Goal: Transaction & Acquisition: Purchase product/service

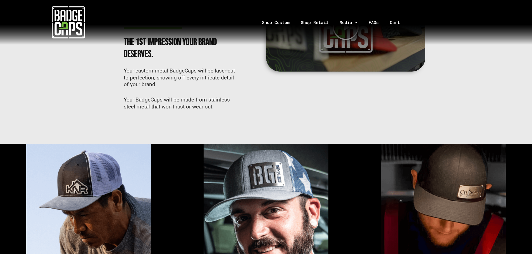
scroll to position [193, 0]
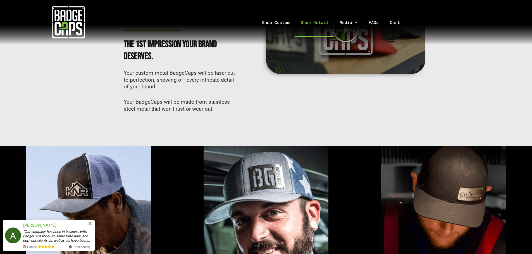
click at [307, 22] on link "Shop Retail" at bounding box center [314, 22] width 39 height 29
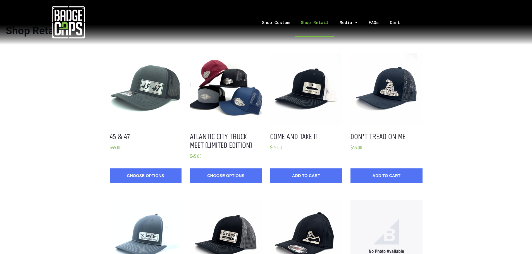
scroll to position [1, 0]
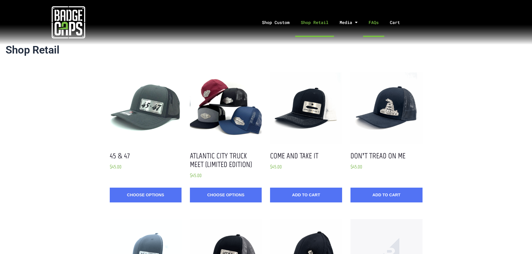
click at [378, 22] on link "FAQs" at bounding box center [373, 22] width 21 height 29
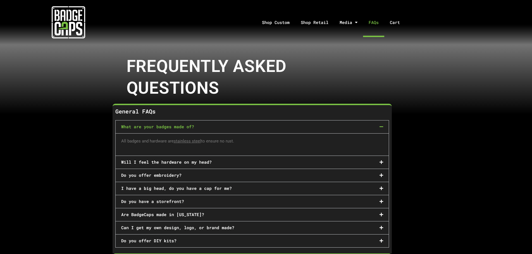
scroll to position [56, 0]
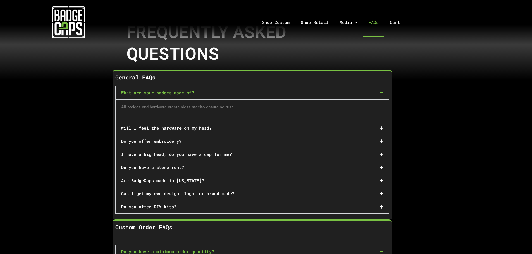
click at [383, 129] on div "Will I feel the hardware on my head?" at bounding box center [252, 128] width 273 height 13
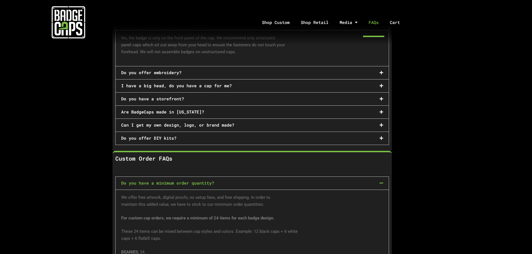
scroll to position [140, 0]
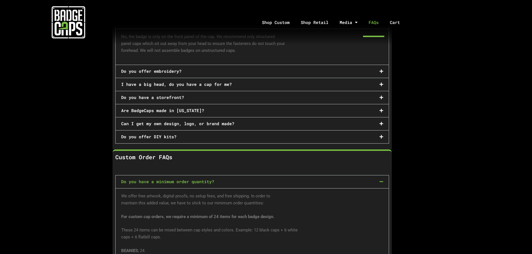
click at [381, 135] on icon at bounding box center [381, 137] width 4 height 4
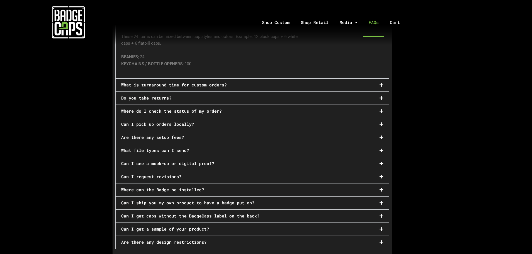
scroll to position [335, 0]
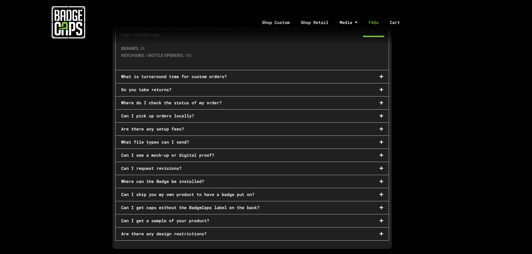
click at [383, 126] on div "Are there any setup fees?" at bounding box center [252, 129] width 273 height 13
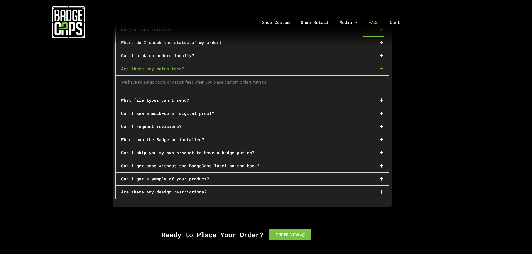
scroll to position [321, 0]
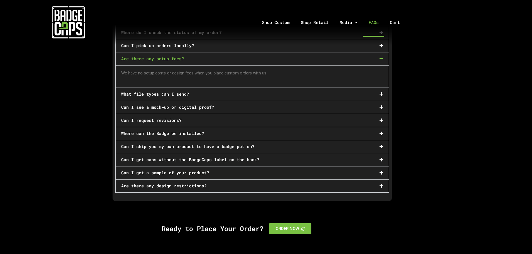
click at [380, 105] on icon at bounding box center [381, 107] width 4 height 4
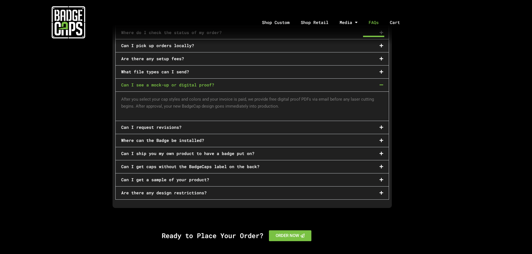
click at [380, 152] on icon at bounding box center [381, 154] width 4 height 4
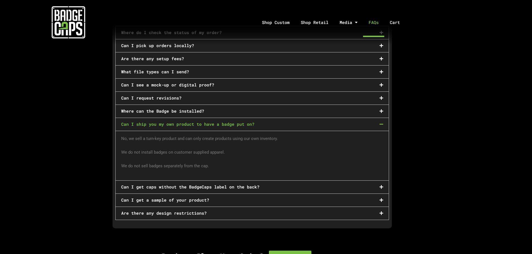
click at [379, 185] on icon at bounding box center [381, 187] width 4 height 4
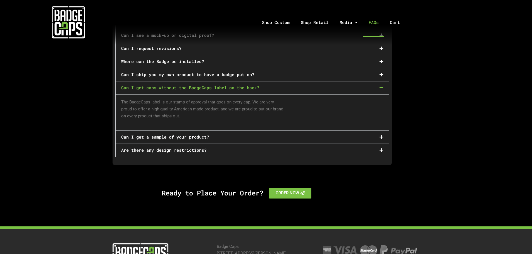
scroll to position [415, 0]
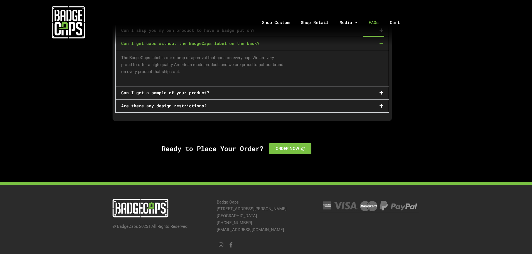
click at [379, 100] on div "Are there any design restrictions?" at bounding box center [252, 106] width 273 height 13
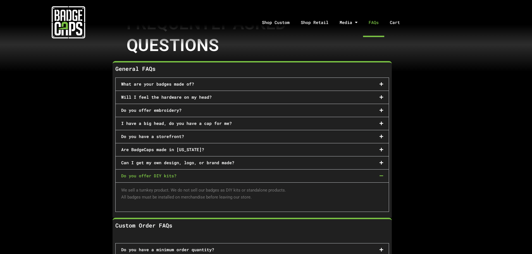
scroll to position [0, 0]
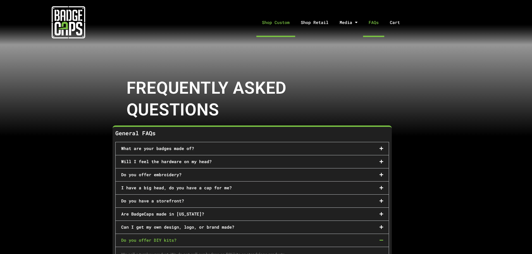
click at [283, 23] on link "Shop Custom" at bounding box center [275, 22] width 39 height 29
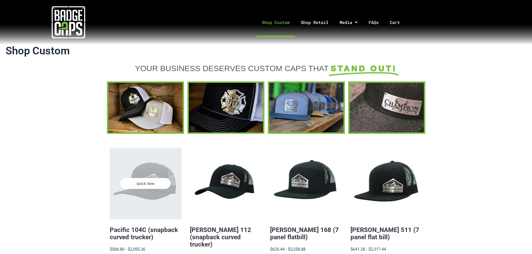
click at [152, 183] on span "Quick View" at bounding box center [145, 183] width 50 height 11
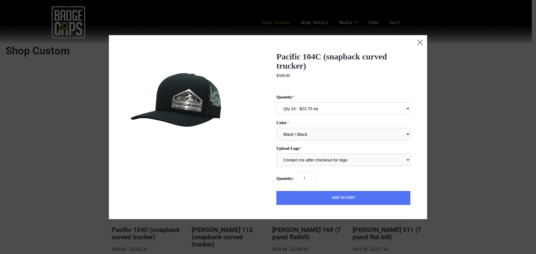
click at [405, 110] on select "Qty 24 - $23.70 ea Qty 48 - $22.94ea Qty 96 - $21.41ea" at bounding box center [343, 108] width 134 height 13
click at [276, 102] on select "Qty 24 - $23.70 ea Qty 48 - $22.94ea Qty 96 - $21.41ea" at bounding box center [343, 108] width 134 height 13
click at [399, 107] on select "Qty 24 - $23.70 ea Qty 48 - $22.94ea Qty 96 - $21.41ea" at bounding box center [343, 108] width 134 height 13
select select "195"
click at [276, 102] on select "Qty 24 - $23.70 ea Qty 48 - $22.94ea Qty 96 - $21.41ea" at bounding box center [343, 108] width 134 height 13
